Goal: Task Accomplishment & Management: Use online tool/utility

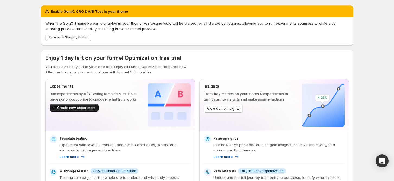
click at [75, 107] on span "Create new experiment" at bounding box center [76, 108] width 38 height 4
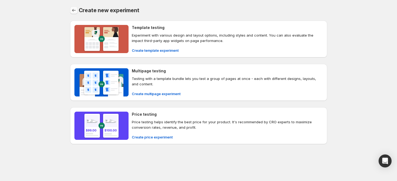
click at [71, 12] on button "Back" at bounding box center [74, 11] width 8 height 8
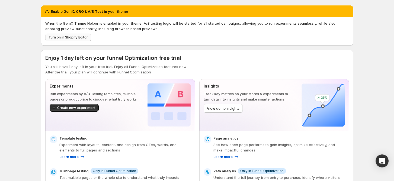
click at [70, 38] on span "Turn on in Shopify Editor" at bounding box center [67, 37] width 39 height 4
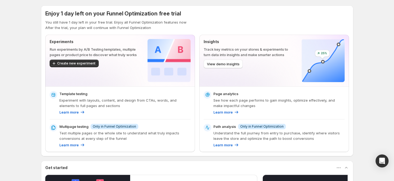
click at [84, 68] on div "Experiments Run experiments by A/B Testing templates, multiple pages or product…" at bounding box center [94, 60] width 89 height 43
click at [84, 67] on button "Create new experiment" at bounding box center [74, 64] width 49 height 8
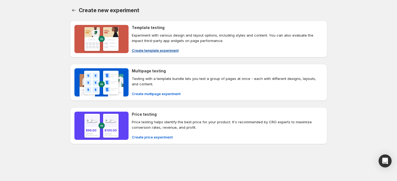
click at [163, 50] on span "Create template experiment" at bounding box center [155, 50] width 47 height 5
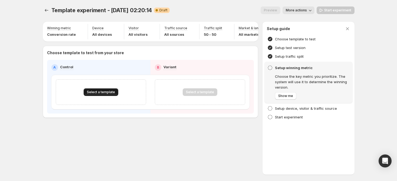
click at [115, 94] on button "Select a template" at bounding box center [101, 92] width 35 height 8
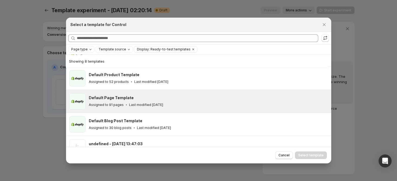
scroll to position [50, 0]
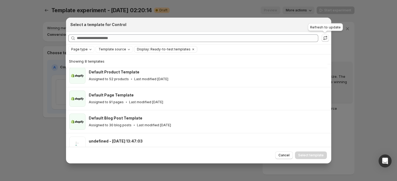
click at [325, 40] on icon ":r1s:" at bounding box center [325, 37] width 5 height 5
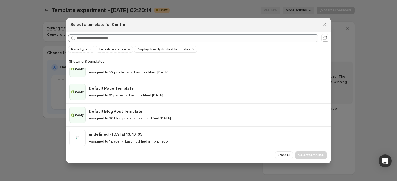
scroll to position [72, 0]
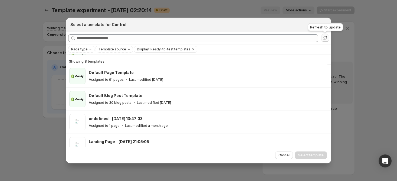
click at [323, 38] on icon ":r1s:" at bounding box center [325, 37] width 5 height 5
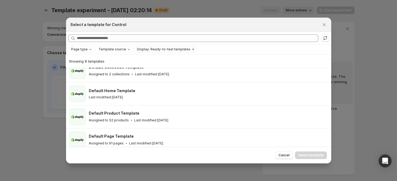
scroll to position [0, 0]
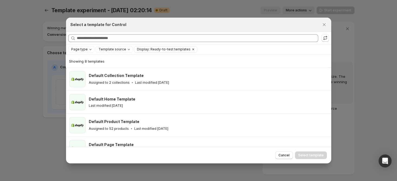
click at [191, 48] on icon "Clear" at bounding box center [193, 49] width 4 height 4
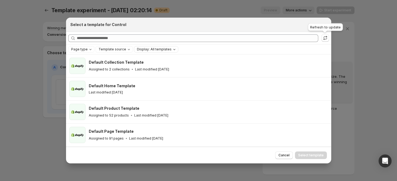
click at [325, 41] on button ":r1s:" at bounding box center [326, 38] width 8 height 8
click at [326, 35] on button ":r1s:" at bounding box center [326, 38] width 8 height 8
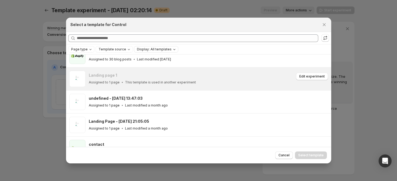
scroll to position [108, 0]
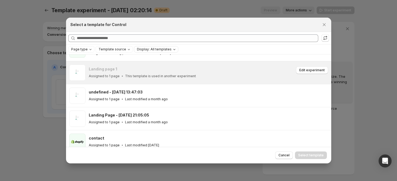
click at [209, 79] on div "Assigned to 1 page This template is used in another experiment" at bounding box center [192, 75] width 206 height 5
click at [40, 14] on div at bounding box center [198, 90] width 397 height 181
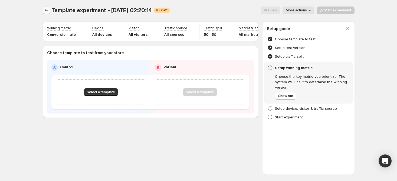
click at [47, 11] on icon "Experiments" at bounding box center [46, 10] width 5 height 5
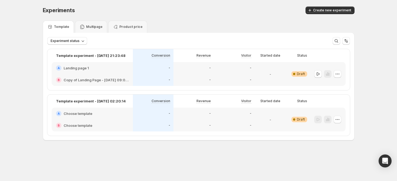
click at [133, 73] on div "-" at bounding box center [153, 68] width 41 height 12
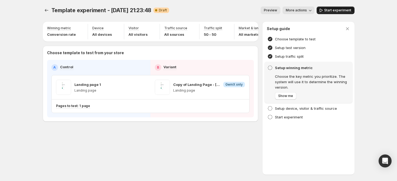
click at [329, 12] on span "Start experiment" at bounding box center [338, 10] width 27 height 4
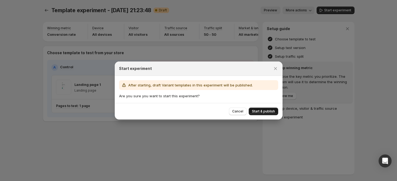
click at [264, 114] on button "Start & publish" at bounding box center [264, 112] width 30 height 8
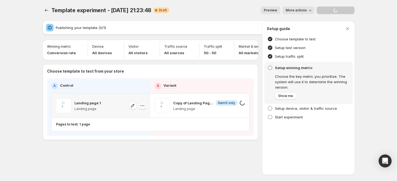
click at [143, 108] on icon "button" at bounding box center [142, 105] width 5 height 5
click at [86, 127] on div "Pages to test: 1 page" at bounding box center [73, 124] width 34 height 5
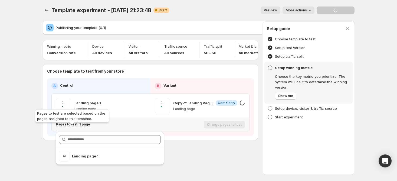
click at [86, 130] on div "Template experiment - [DATE] 21:23:48. This page is ready Template experiment -…" at bounding box center [198, 90] width 397 height 181
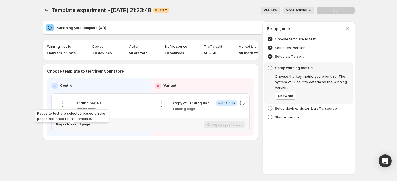
click at [86, 127] on p "Pages to test: 1 page" at bounding box center [73, 124] width 34 height 4
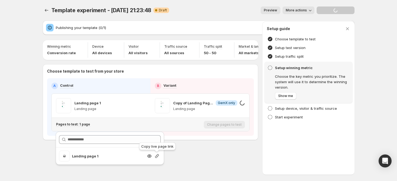
click at [155, 155] on icon "button" at bounding box center [156, 155] width 5 height 5
